Goal: Complete application form: Complete application form

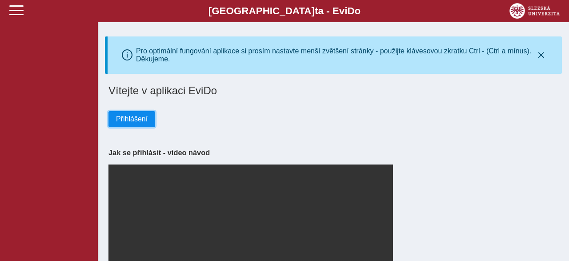
click at [134, 123] on span "Přihlášení" at bounding box center [132, 119] width 32 height 8
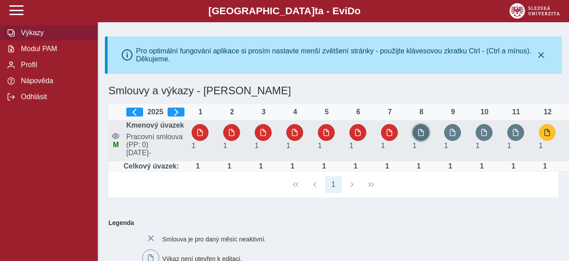
click at [427, 139] on button "button" at bounding box center [421, 132] width 17 height 17
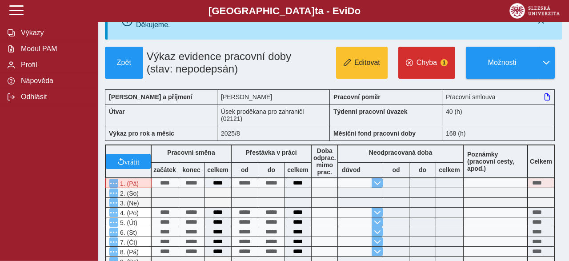
scroll to position [16, 0]
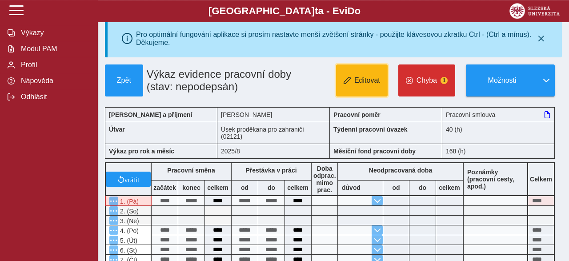
click at [354, 81] on button "Editovat" at bounding box center [362, 80] width 52 height 32
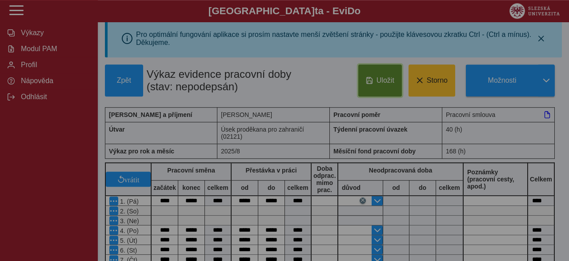
type input "**********"
type input "****"
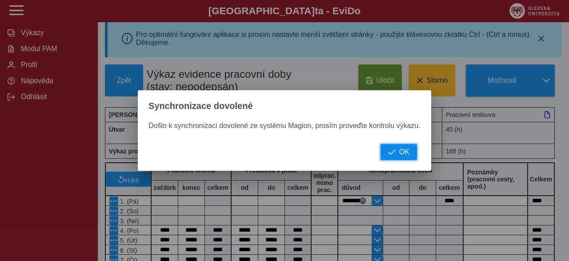
click at [403, 155] on span "OK" at bounding box center [404, 152] width 10 height 8
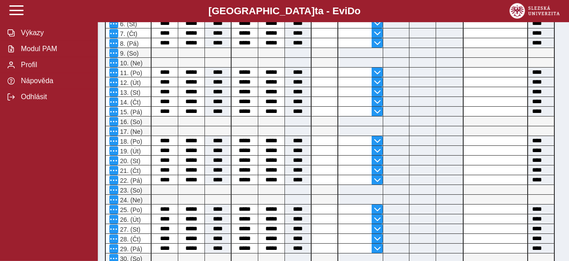
scroll to position [236, 0]
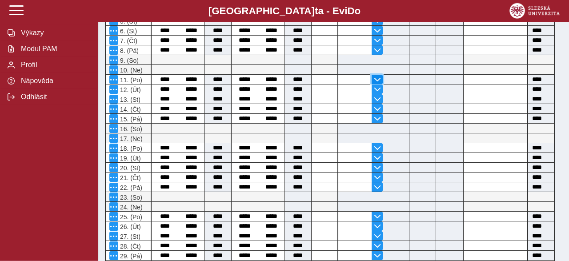
click at [377, 82] on span "button" at bounding box center [377, 79] width 7 height 7
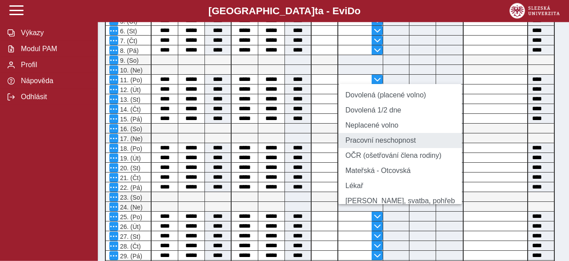
click at [364, 146] on li "Pracovní neschopnost" at bounding box center [400, 140] width 124 height 15
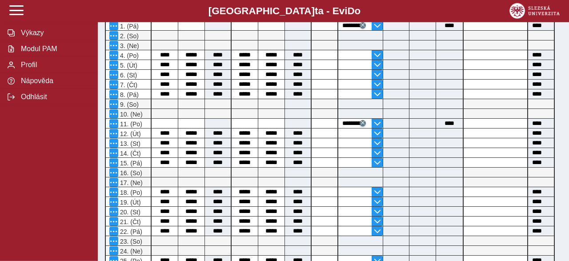
scroll to position [194, 0]
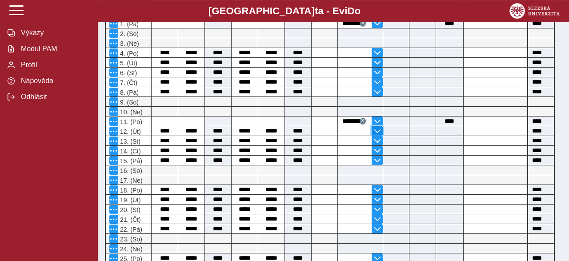
click at [378, 130] on span "button" at bounding box center [377, 131] width 7 height 7
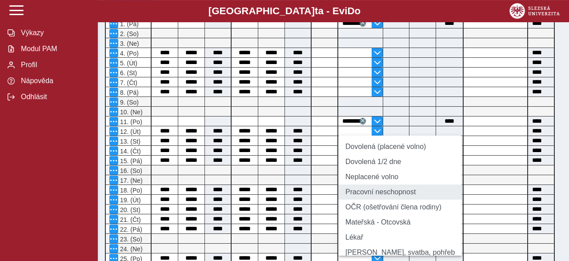
click at [361, 197] on li "Pracovní neschopnost" at bounding box center [400, 191] width 124 height 15
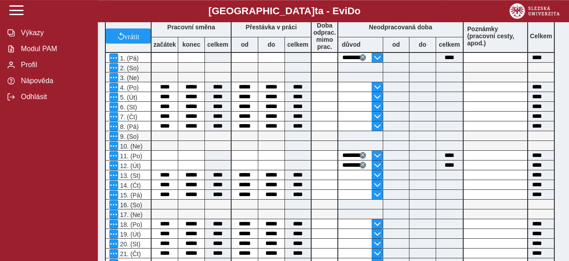
scroll to position [195, 0]
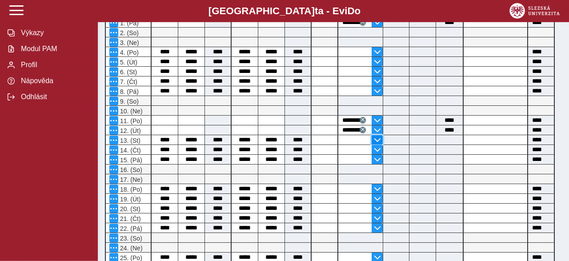
click at [379, 139] on span "button" at bounding box center [377, 139] width 7 height 7
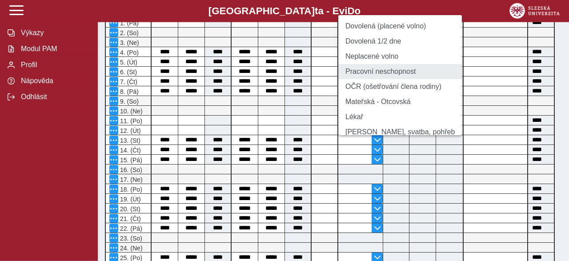
click at [367, 79] on li "Pracovní neschopnost" at bounding box center [400, 71] width 124 height 15
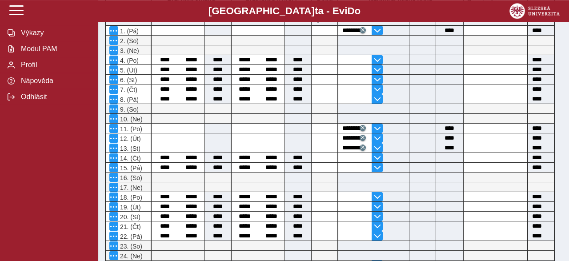
scroll to position [202, 0]
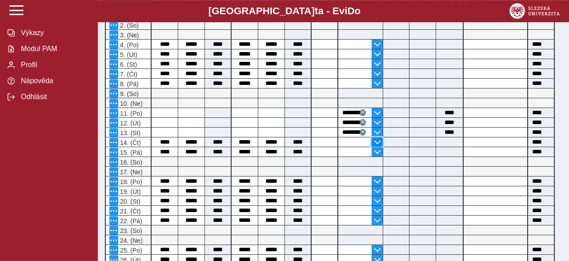
click at [379, 144] on span "button" at bounding box center [377, 142] width 7 height 7
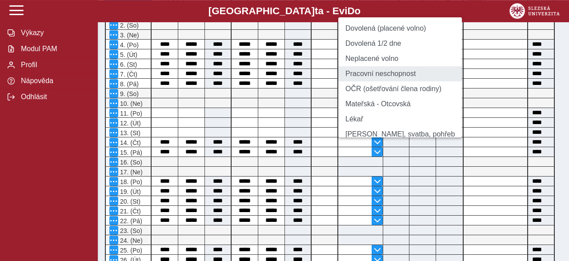
click at [369, 78] on li "Pracovní neschopnost" at bounding box center [400, 73] width 124 height 15
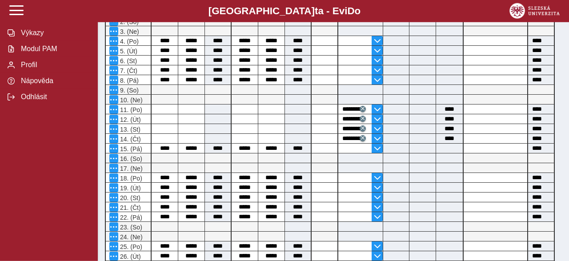
scroll to position [213, 0]
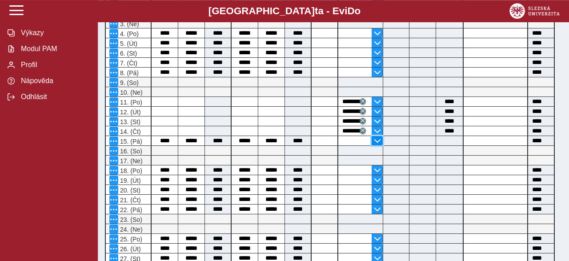
click at [377, 139] on span "button" at bounding box center [377, 140] width 7 height 7
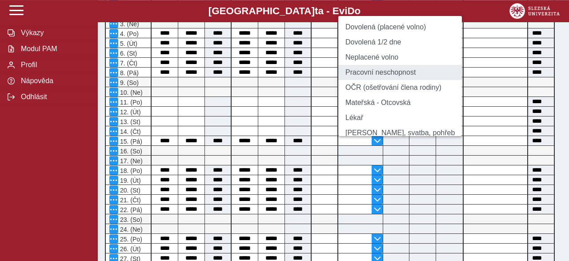
click at [377, 79] on li "Pracovní neschopnost" at bounding box center [400, 72] width 124 height 15
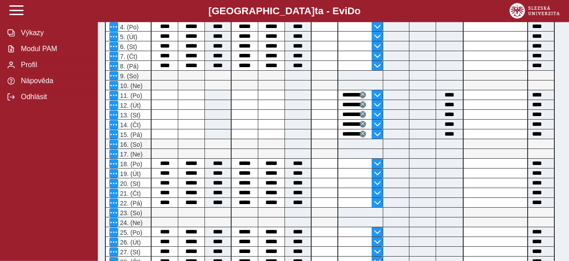
scroll to position [222, 0]
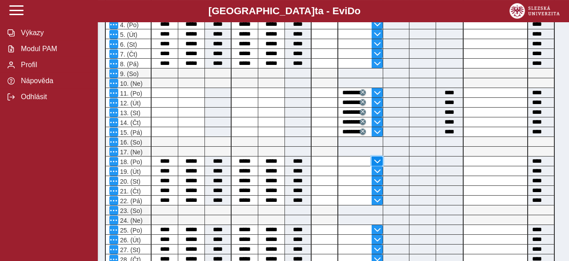
click at [376, 157] on button "button" at bounding box center [377, 160] width 11 height 9
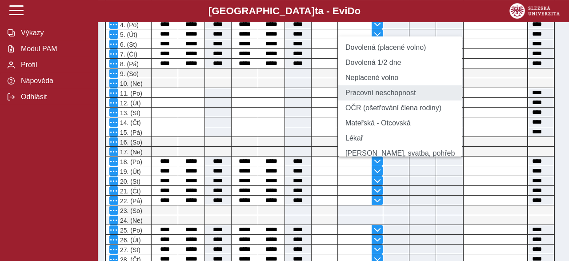
click at [370, 98] on li "Pracovní neschopnost" at bounding box center [400, 92] width 124 height 15
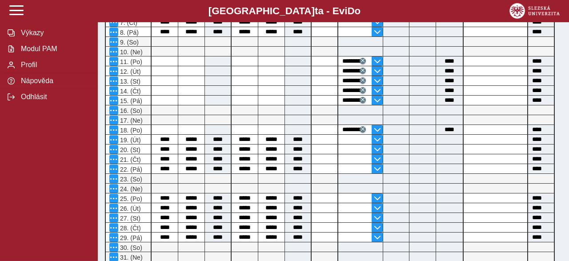
scroll to position [261, 0]
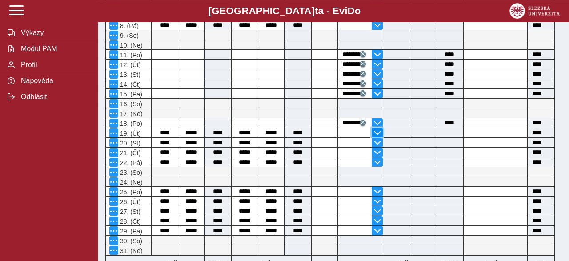
click at [379, 131] on span "button" at bounding box center [377, 132] width 7 height 7
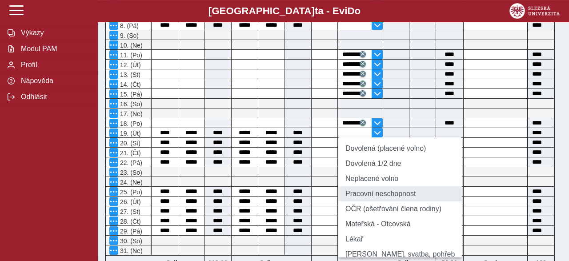
click at [362, 201] on li "Pracovní neschopnost" at bounding box center [400, 193] width 124 height 15
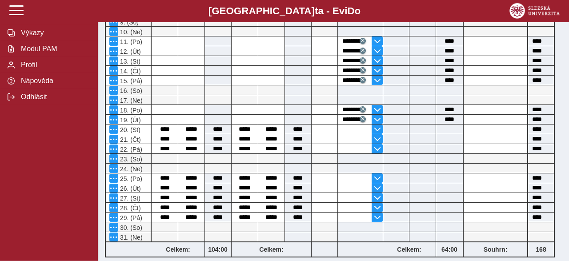
scroll to position [275, 0]
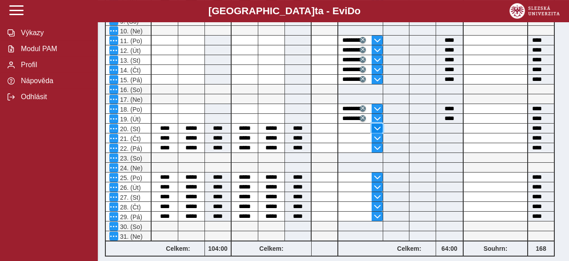
click at [375, 125] on span "button" at bounding box center [377, 128] width 7 height 7
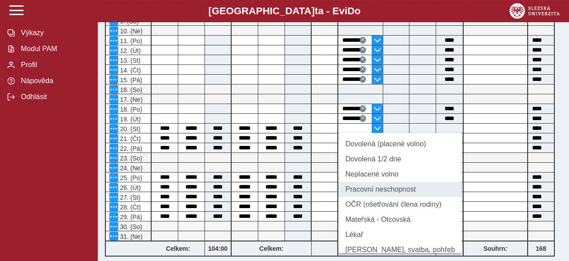
click at [369, 197] on li "Pracovní neschopnost" at bounding box center [400, 189] width 124 height 15
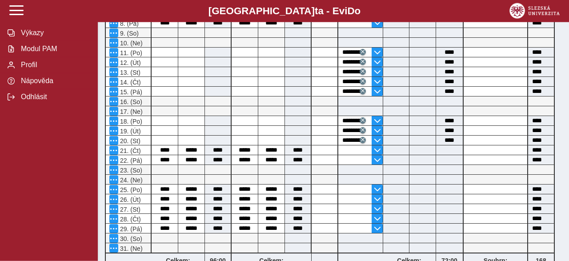
scroll to position [268, 0]
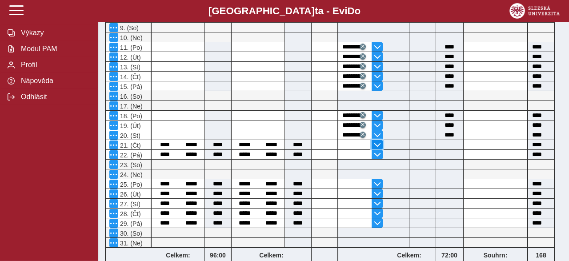
click at [376, 145] on span "button" at bounding box center [377, 144] width 7 height 7
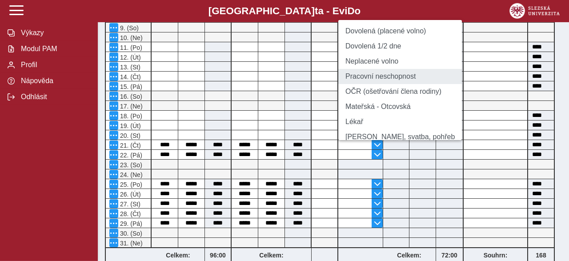
click at [377, 84] on li "Pracovní neschopnost" at bounding box center [400, 76] width 124 height 15
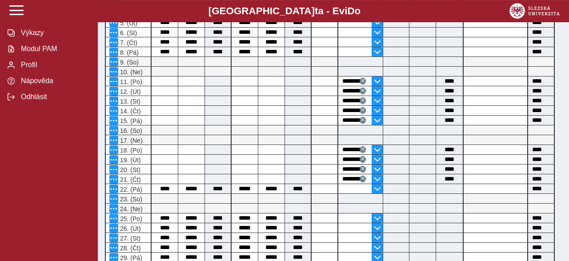
scroll to position [279, 0]
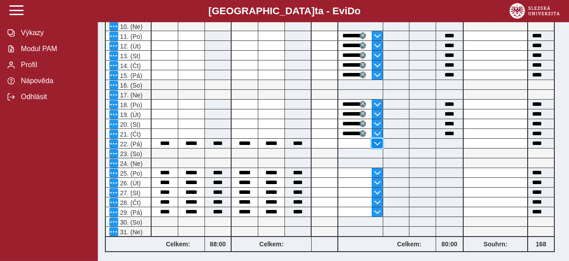
click at [380, 142] on span "button" at bounding box center [377, 143] width 7 height 7
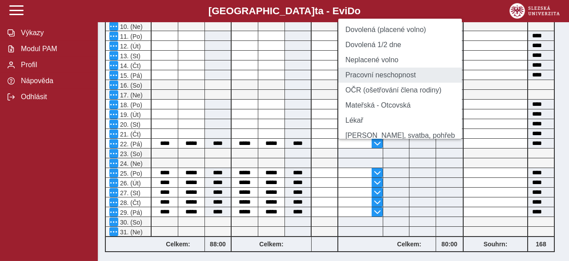
click at [365, 80] on li "Pracovní neschopnost" at bounding box center [400, 75] width 124 height 15
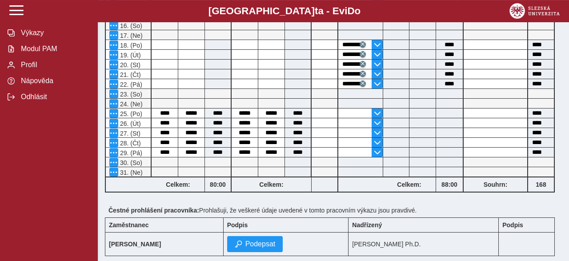
scroll to position [341, 0]
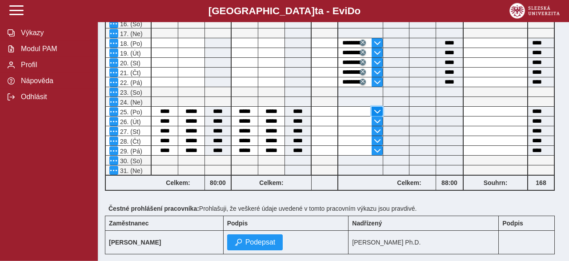
click at [374, 109] on span "button" at bounding box center [377, 111] width 7 height 7
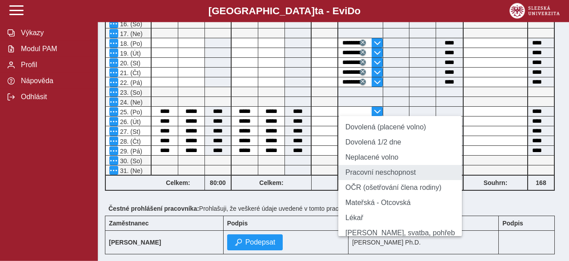
click at [360, 176] on li "Pracovní neschopnost" at bounding box center [400, 172] width 124 height 15
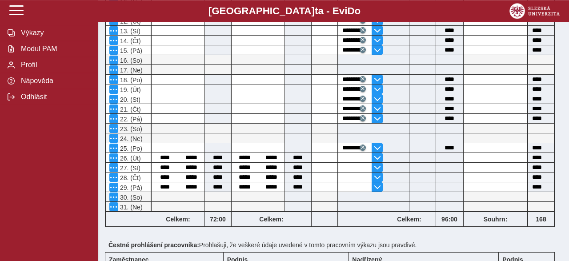
scroll to position [331, 0]
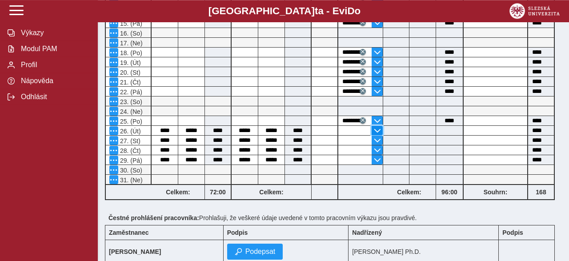
click at [373, 131] on button "button" at bounding box center [377, 130] width 11 height 9
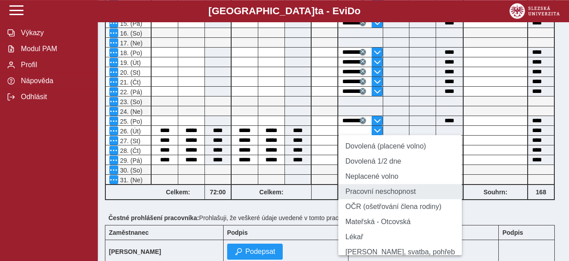
click at [369, 190] on li "Pracovní neschopnost" at bounding box center [400, 191] width 124 height 15
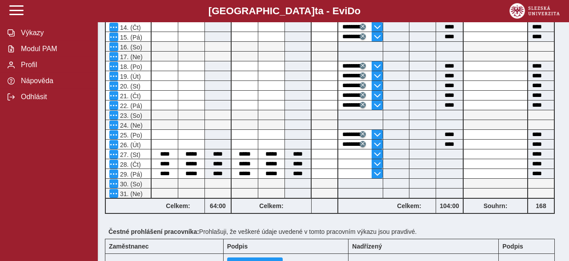
scroll to position [318, 0]
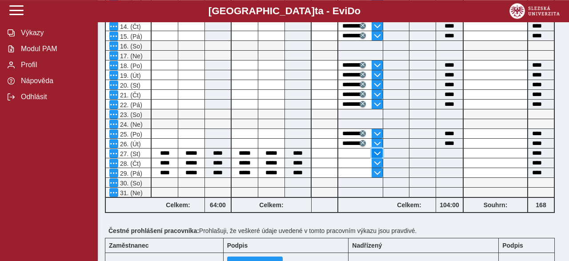
click at [381, 152] on span "button" at bounding box center [377, 153] width 7 height 7
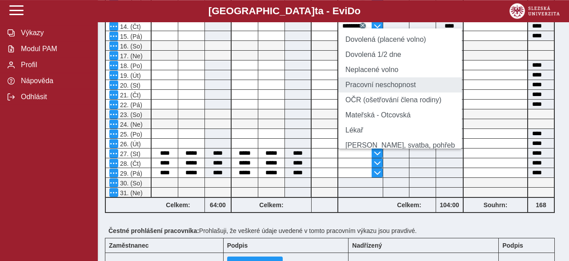
click at [356, 92] on li "Pracovní neschopnost" at bounding box center [400, 84] width 124 height 15
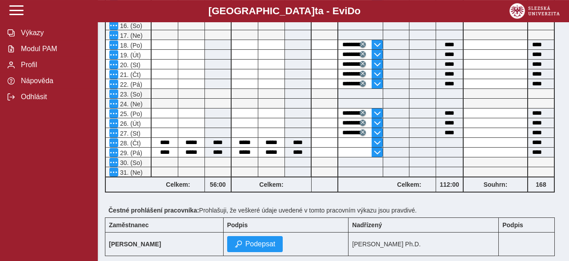
scroll to position [339, 0]
click at [377, 140] on span "button" at bounding box center [377, 142] width 7 height 7
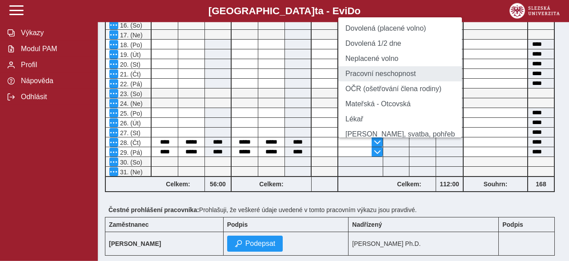
click at [372, 81] on li "Pracovní neschopnost" at bounding box center [400, 73] width 124 height 15
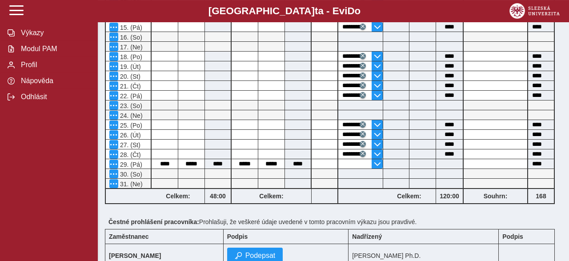
scroll to position [329, 0]
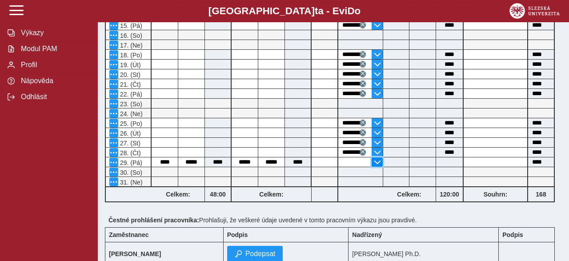
click at [376, 160] on span "button" at bounding box center [377, 162] width 7 height 7
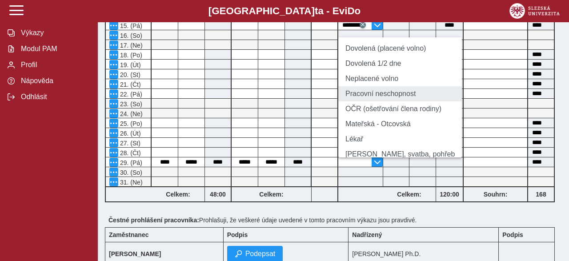
click at [376, 100] on li "Pracovní neschopnost" at bounding box center [400, 93] width 124 height 15
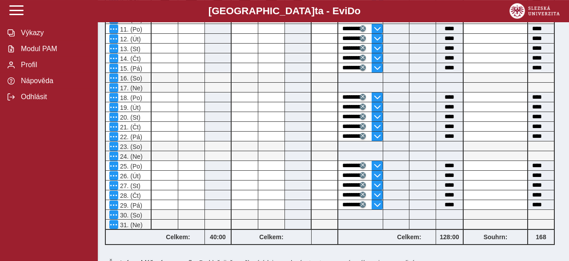
scroll to position [396, 0]
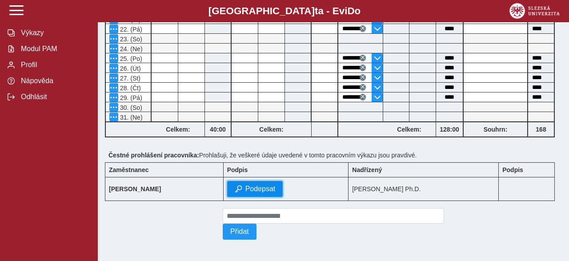
click at [272, 192] on button "Podepsat" at bounding box center [255, 189] width 56 height 16
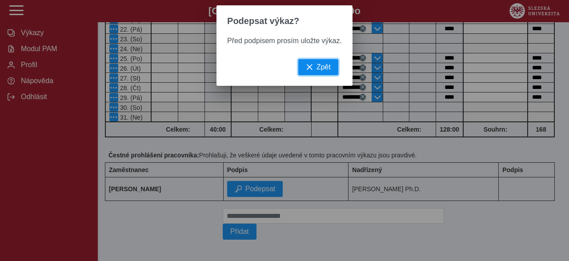
click at [333, 75] on button "Zpět" at bounding box center [318, 67] width 40 height 16
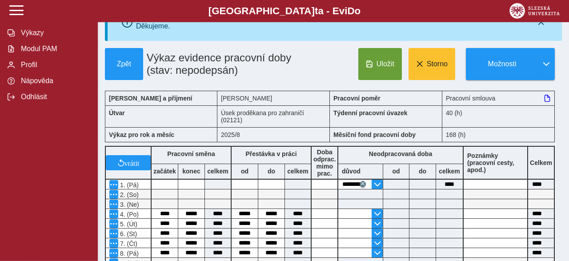
scroll to position [3, 0]
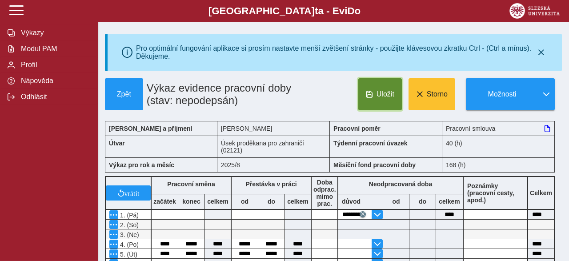
click at [386, 104] on button "Uložit" at bounding box center [380, 94] width 44 height 32
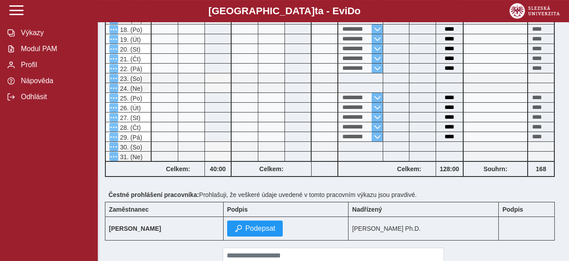
scroll to position [372, 0]
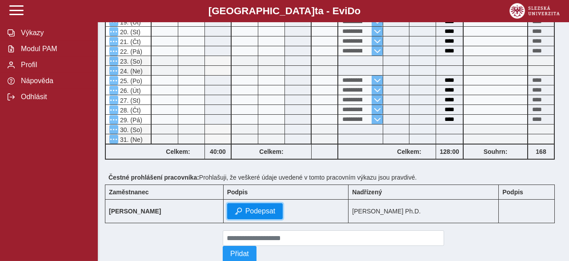
click at [276, 208] on span "Podepsat" at bounding box center [260, 211] width 30 height 8
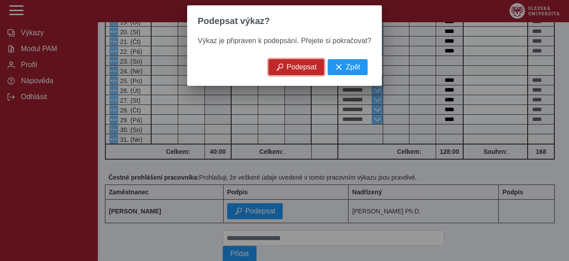
click at [303, 67] on span "Podepsat" at bounding box center [302, 67] width 30 height 8
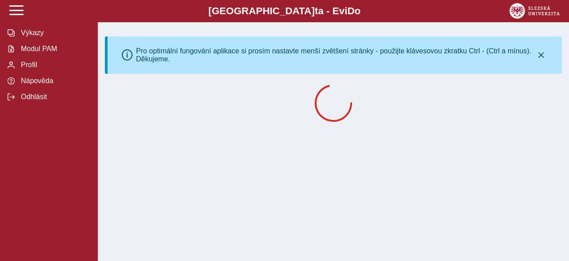
scroll to position [0, 0]
